Goal: Find specific page/section: Find specific page/section

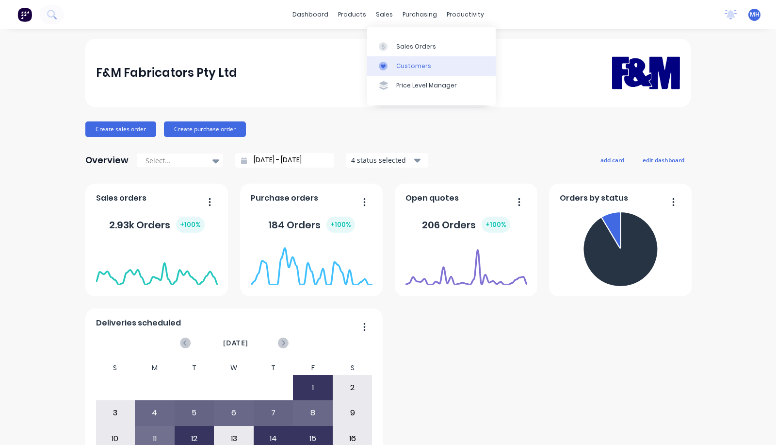
click at [394, 66] on link "Customers" at bounding box center [431, 65] width 129 height 19
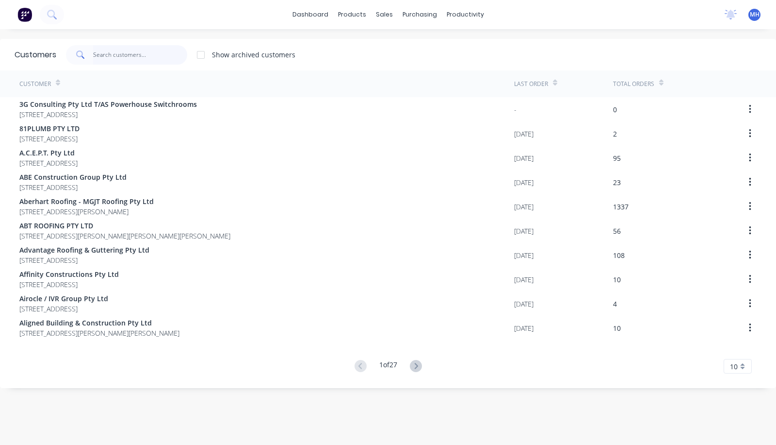
click at [126, 49] on input "text" at bounding box center [140, 54] width 95 height 19
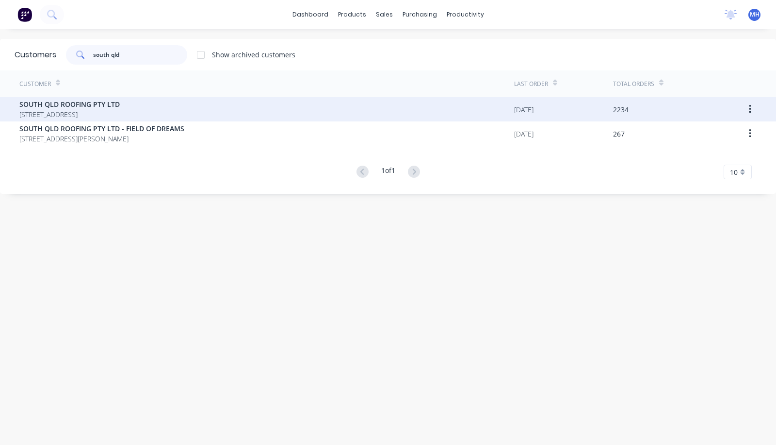
type input "south qld"
click at [91, 105] on span "SOUTH QLD ROOFING PTY LTD" at bounding box center [69, 104] width 100 height 10
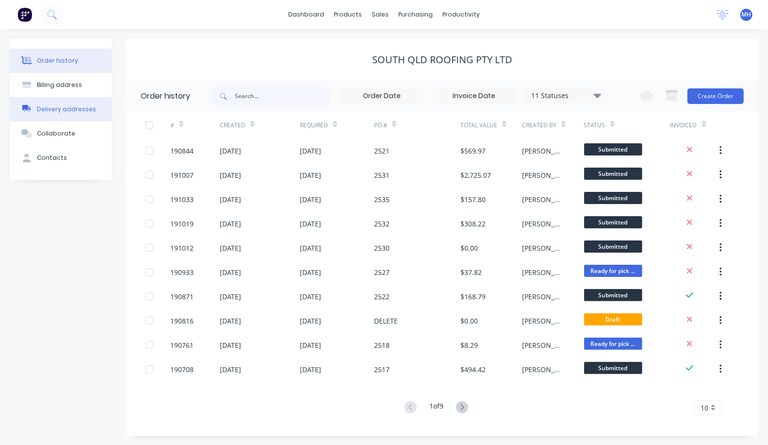
click at [62, 114] on button "Delivery addresses" at bounding box center [61, 109] width 102 height 24
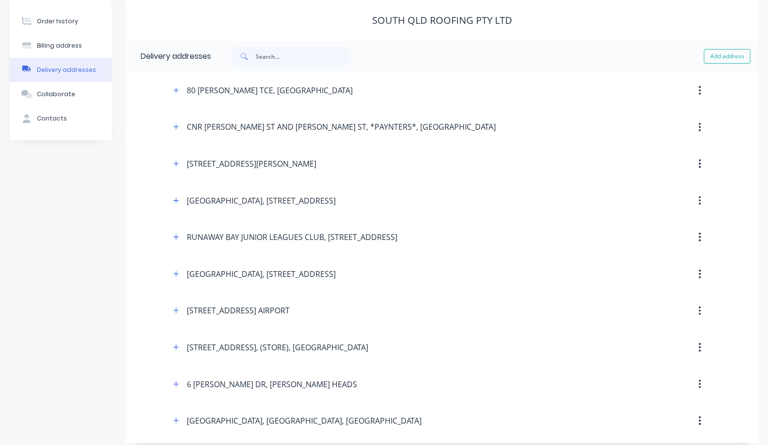
scroll to position [42, 0]
